Goal: Task Accomplishment & Management: Manage account settings

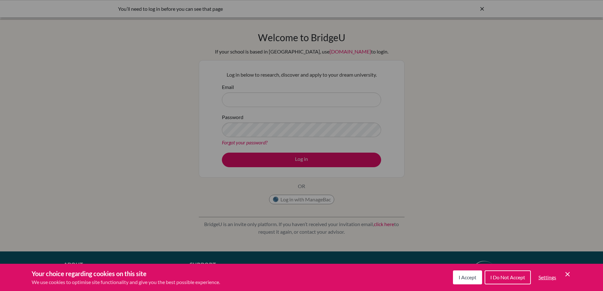
click at [259, 103] on div "Cookie Preferences" at bounding box center [301, 145] width 603 height 291
click at [258, 97] on div "Cookie Preferences" at bounding box center [301, 145] width 603 height 291
click at [457, 277] on button "I Accept" at bounding box center [467, 277] width 29 height 14
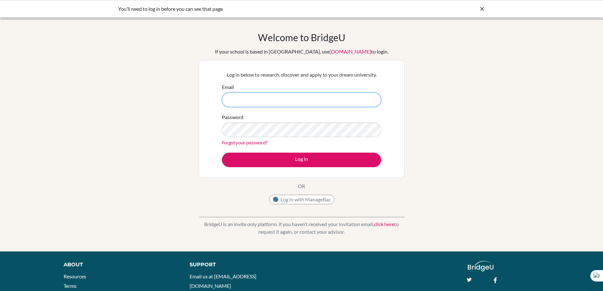
click at [252, 97] on input "Email" at bounding box center [301, 99] width 159 height 15
type input "[EMAIL_ADDRESS][DOMAIN_NAME]"
click at [266, 143] on link "Forgot your password?" at bounding box center [245, 142] width 46 height 6
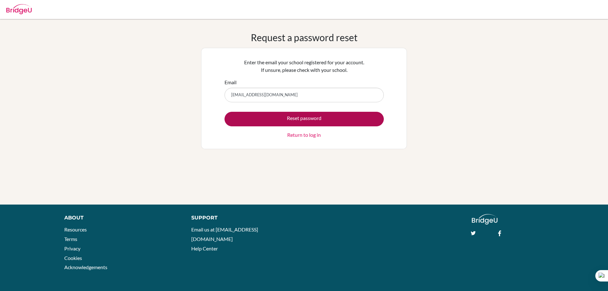
type input "[EMAIL_ADDRESS][DOMAIN_NAME]"
click at [278, 121] on button "Reset password" at bounding box center [303, 119] width 159 height 15
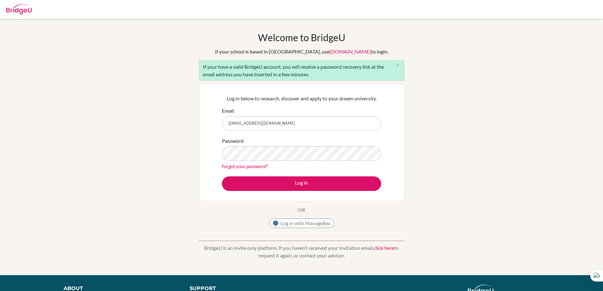
type input "[EMAIL_ADDRESS][DOMAIN_NAME]"
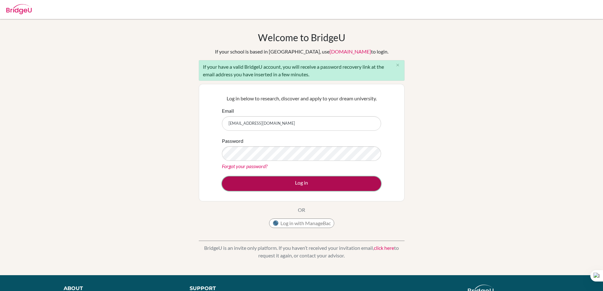
click at [282, 182] on button "Log in" at bounding box center [301, 183] width 159 height 15
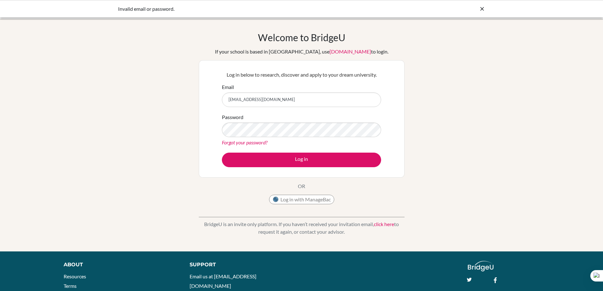
click at [279, 98] on input "[EMAIL_ADDRESS][DOMAIN_NAME]" at bounding box center [301, 99] width 159 height 15
type input "v"
type input "[EMAIL_ADDRESS][DOMAIN_NAME]"
click at [232, 142] on link "Forgot your password?" at bounding box center [245, 142] width 46 height 6
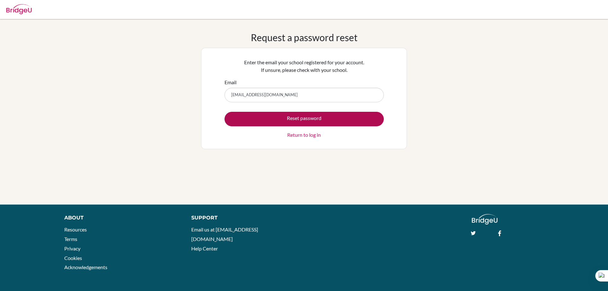
type input "[EMAIL_ADDRESS][DOMAIN_NAME]"
click at [264, 119] on button "Reset password" at bounding box center [303, 119] width 159 height 15
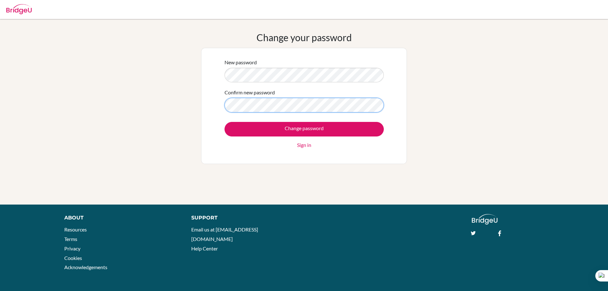
click at [224, 122] on input "Change password" at bounding box center [303, 129] width 159 height 15
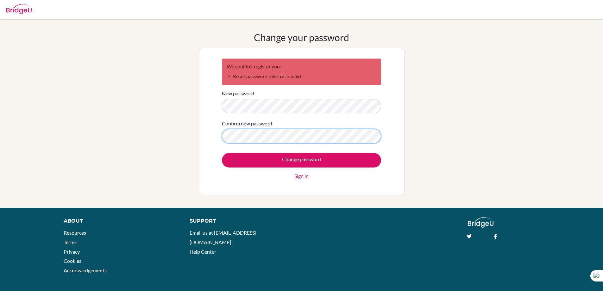
click at [222, 153] on input "Change password" at bounding box center [301, 160] width 159 height 15
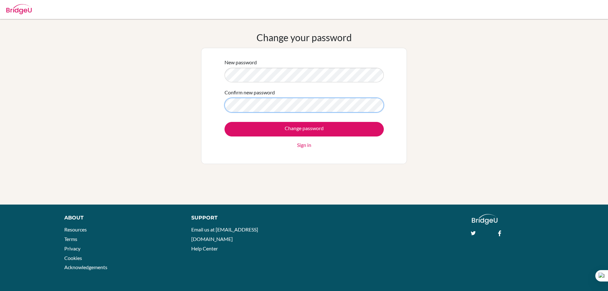
click at [224, 122] on input "Change password" at bounding box center [303, 129] width 159 height 15
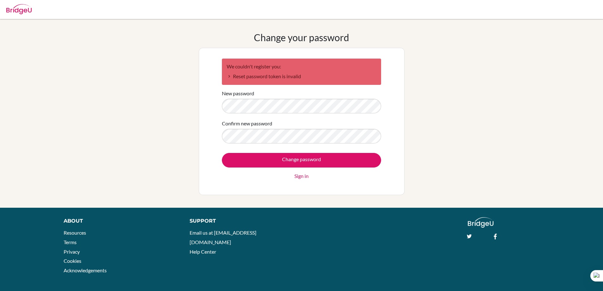
click at [249, 144] on form "We couldn't register you: Reset password token is invalid New password Confirm …" at bounding box center [301, 119] width 159 height 121
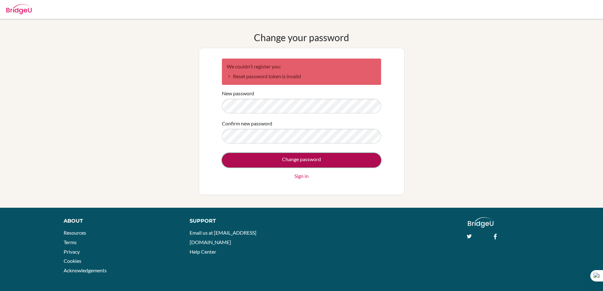
click at [284, 161] on input "Change password" at bounding box center [301, 160] width 159 height 15
